Goal: Transaction & Acquisition: Purchase product/service

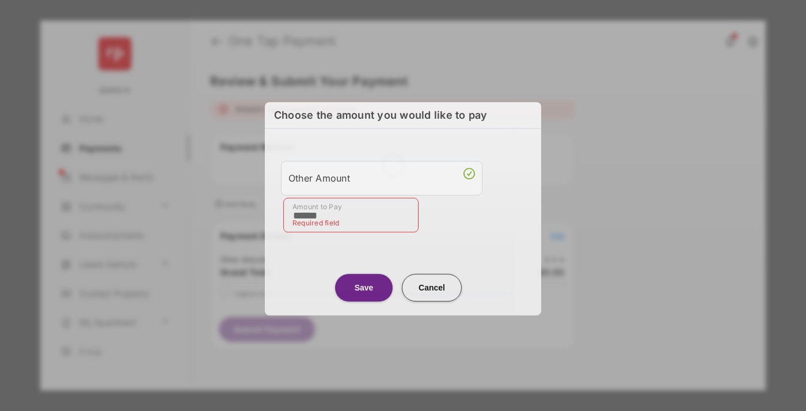
type input "******"
click at [364, 284] on button "Save" at bounding box center [364, 288] width 58 height 28
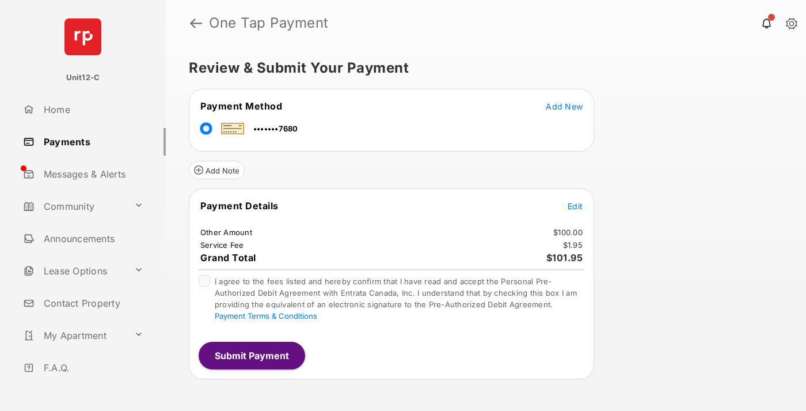
click at [575, 206] on span "Edit" at bounding box center [575, 206] width 15 height 10
click at [251, 355] on button "Submit Payment" at bounding box center [252, 356] width 107 height 28
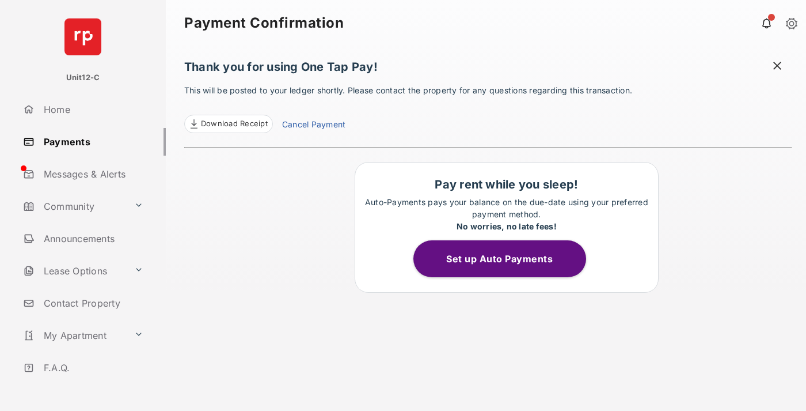
click at [778, 67] on span at bounding box center [778, 67] width 12 height 14
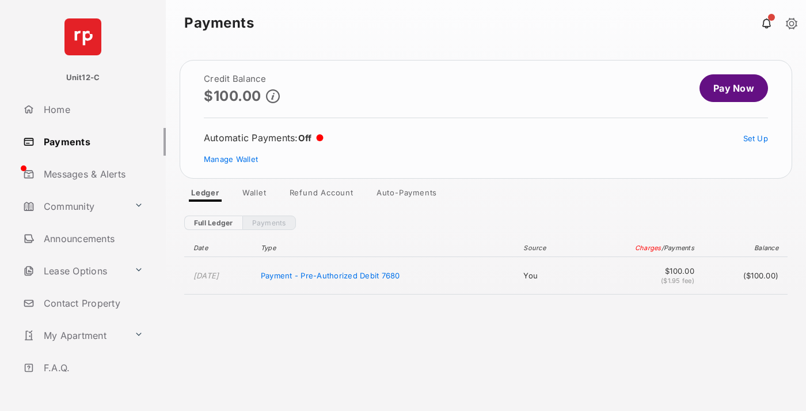
click at [231, 159] on link "Manage Wallet" at bounding box center [231, 158] width 54 height 9
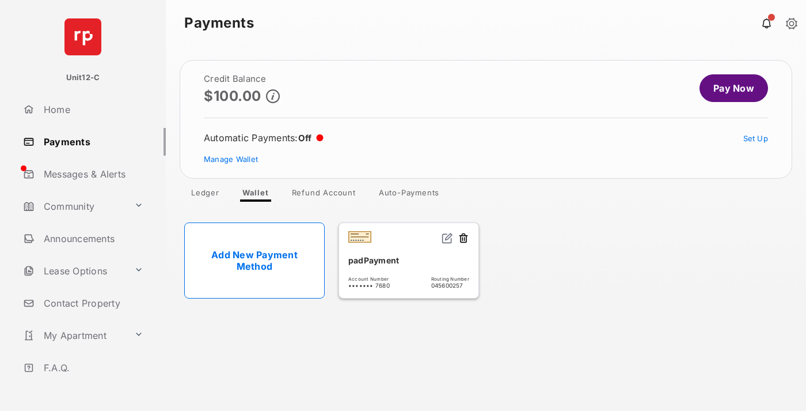
click at [464, 238] on button at bounding box center [464, 238] width 12 height 13
